Goal: Check status: Check status

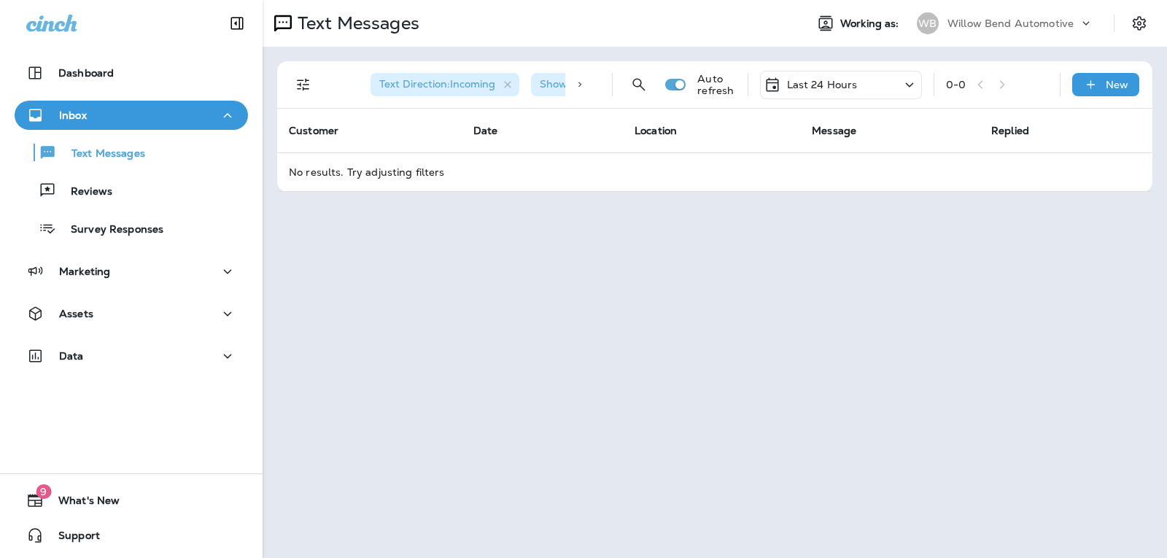
click at [805, 76] on div "Last 24 Hours" at bounding box center [810, 84] width 94 height 17
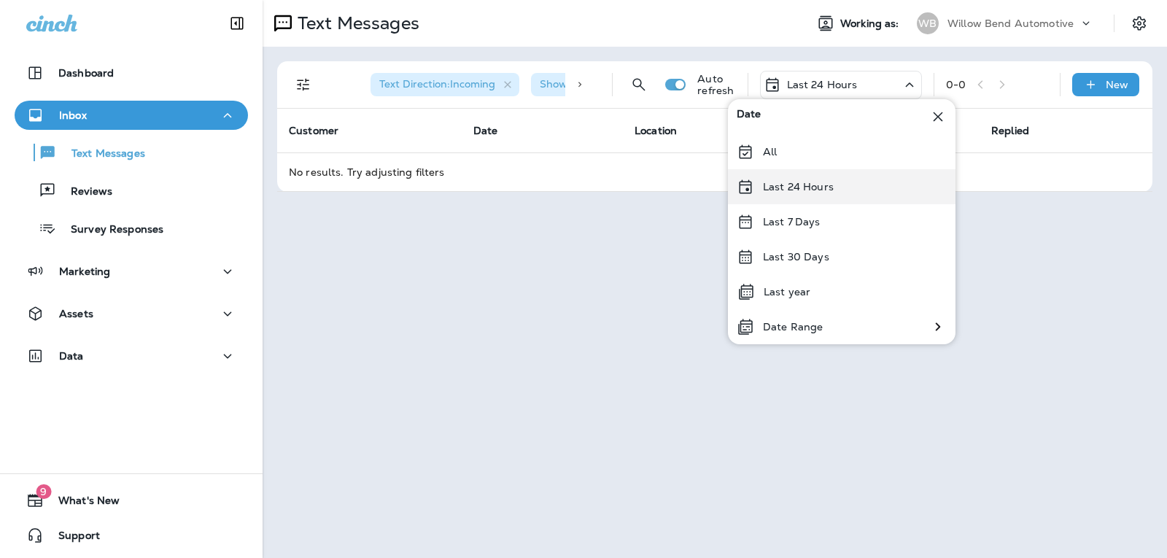
click at [803, 198] on div "Last 24 Hours" at bounding box center [841, 186] width 227 height 35
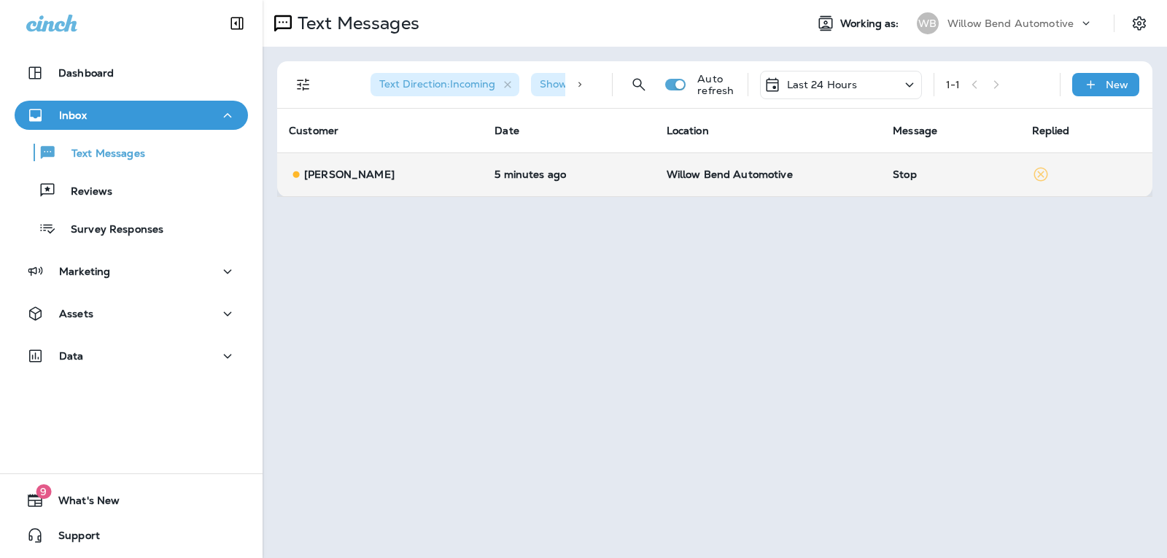
click at [881, 172] on td "Stop" at bounding box center [950, 174] width 139 height 44
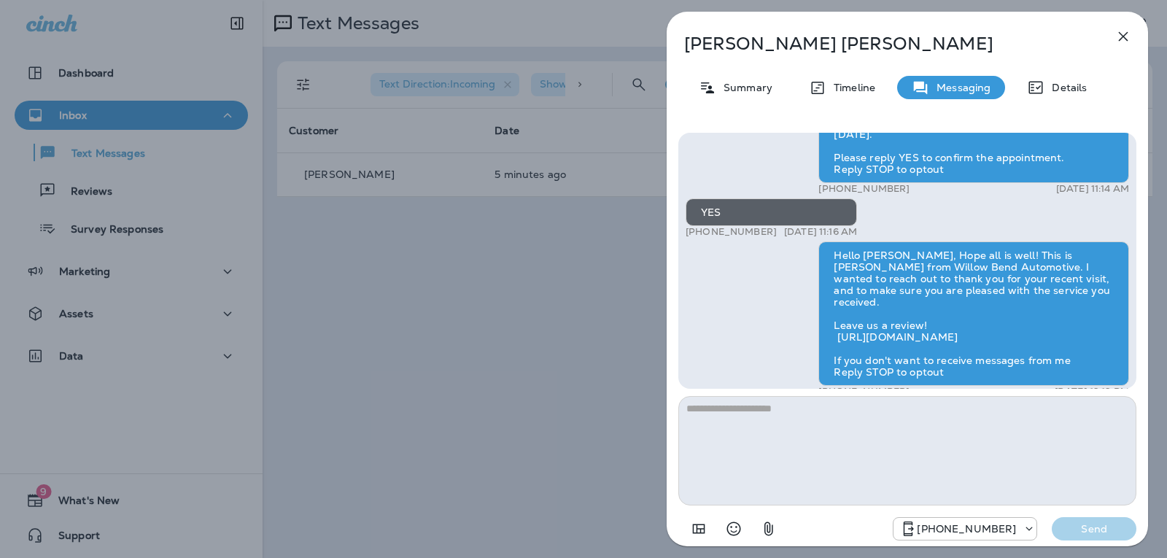
scroll to position [-120, 0]
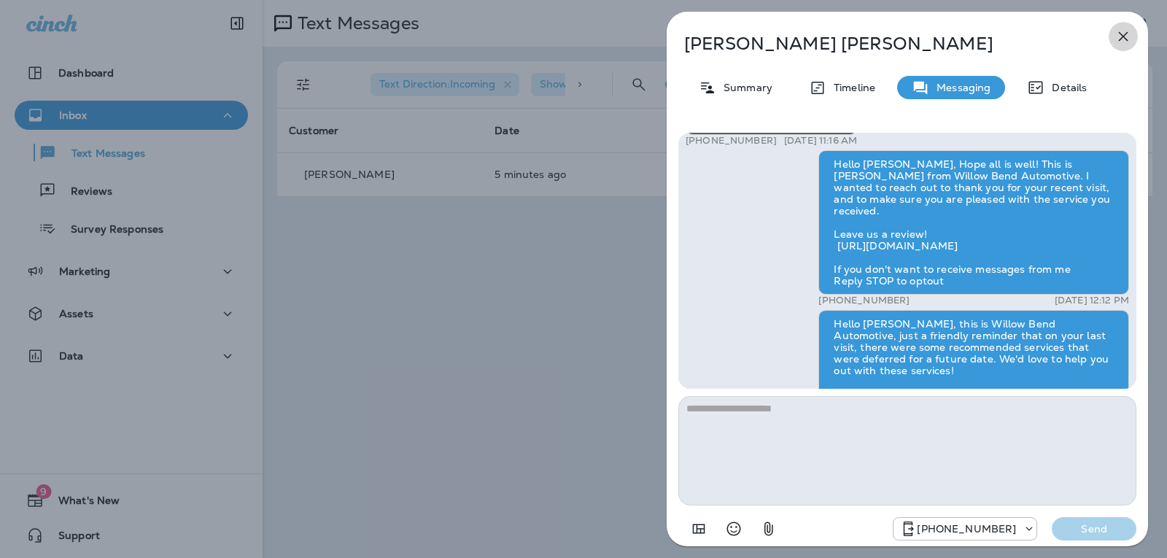
click at [1127, 38] on icon "button" at bounding box center [1122, 36] width 17 height 17
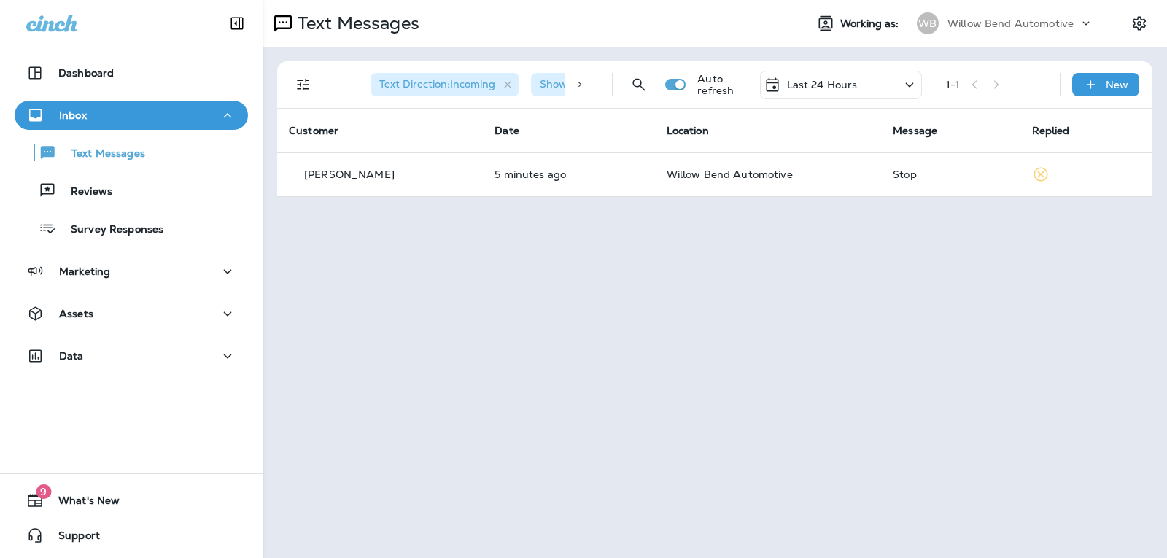
click at [835, 74] on div "Last 24 Hours" at bounding box center [841, 85] width 162 height 28
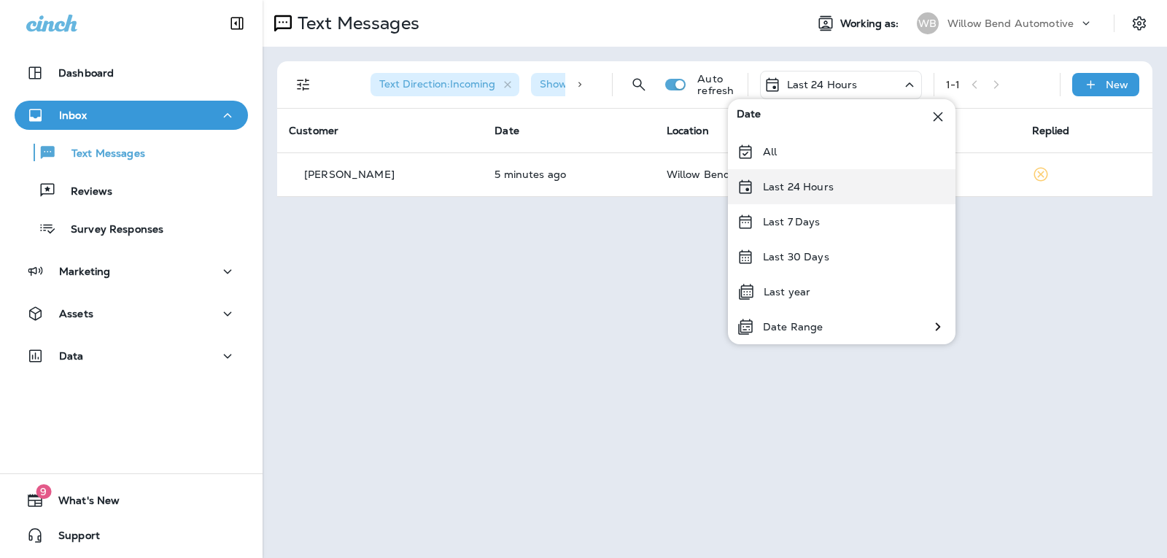
click at [825, 191] on p "Last 24 Hours" at bounding box center [798, 187] width 71 height 12
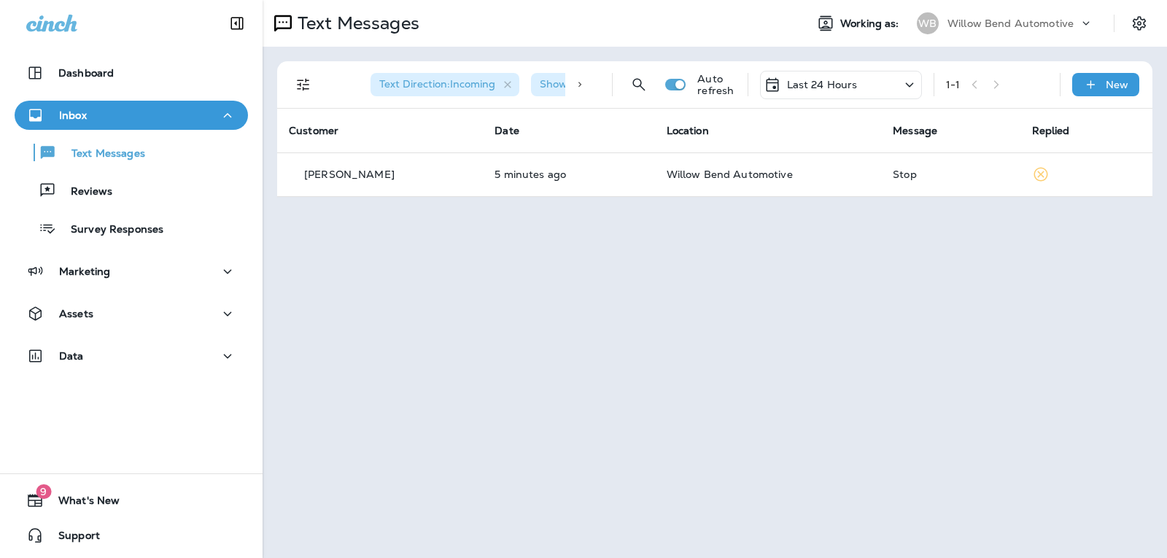
click at [827, 85] on p "Last 24 Hours" at bounding box center [822, 85] width 71 height 12
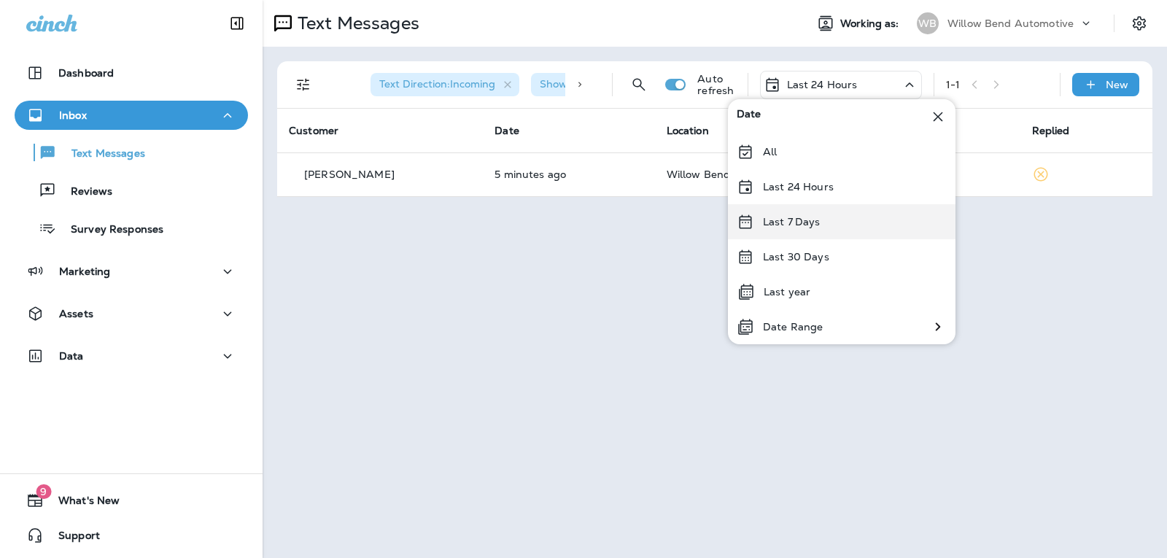
click at [828, 228] on div "Last 7 Days" at bounding box center [841, 221] width 227 height 35
